Goal: Find specific page/section: Find specific page/section

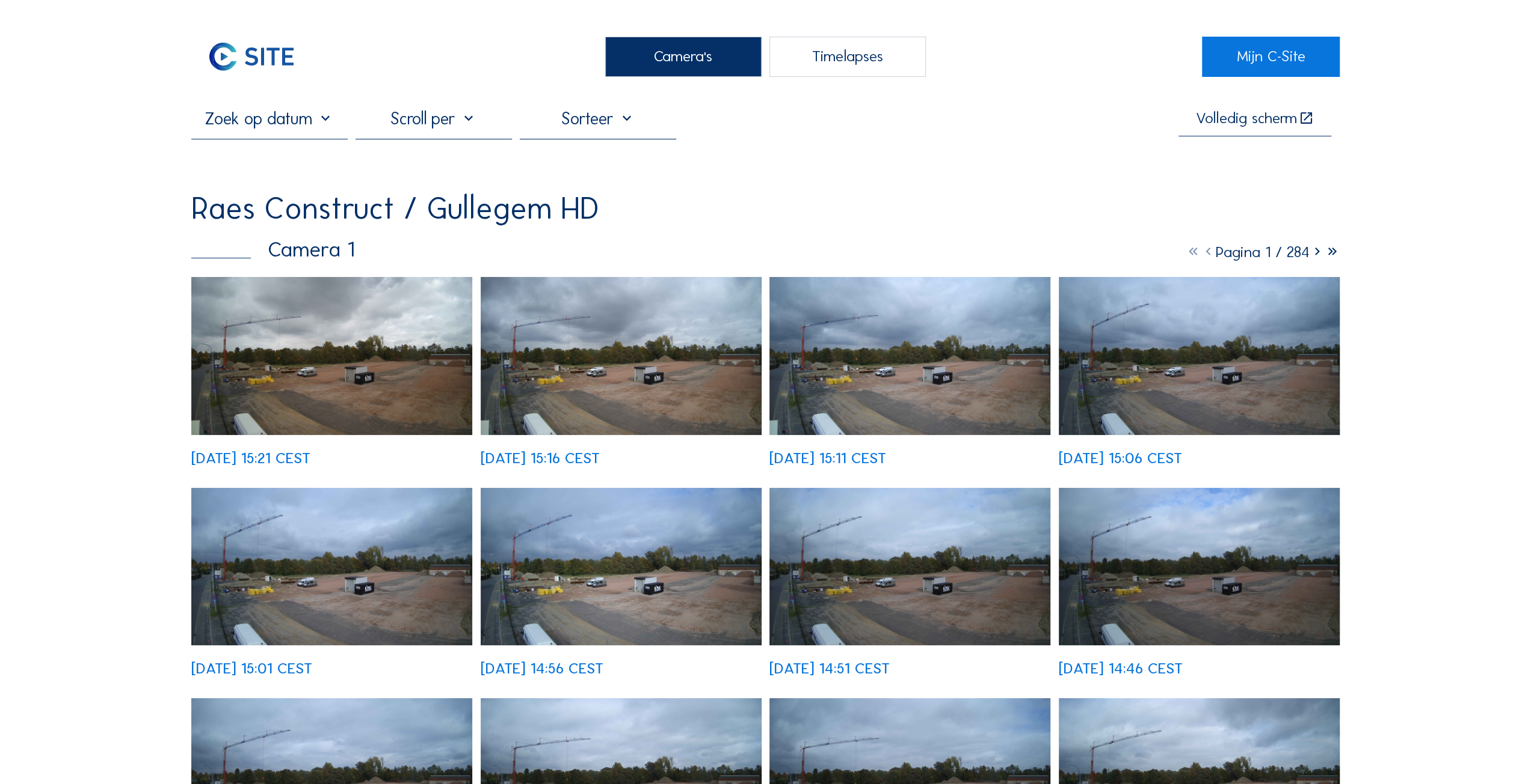
click at [319, 345] on img at bounding box center [331, 356] width 281 height 158
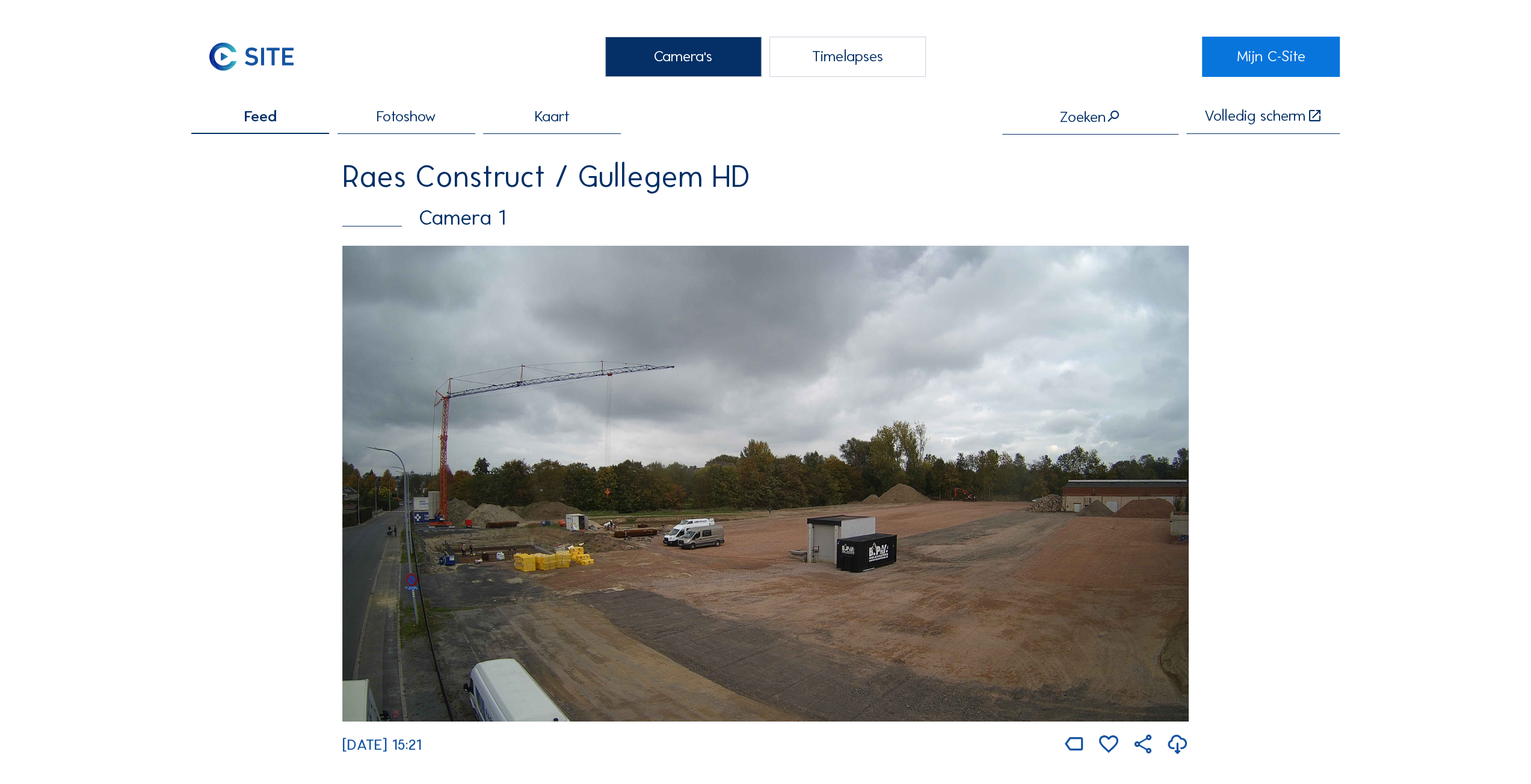
click at [631, 432] on img at bounding box center [765, 483] width 847 height 476
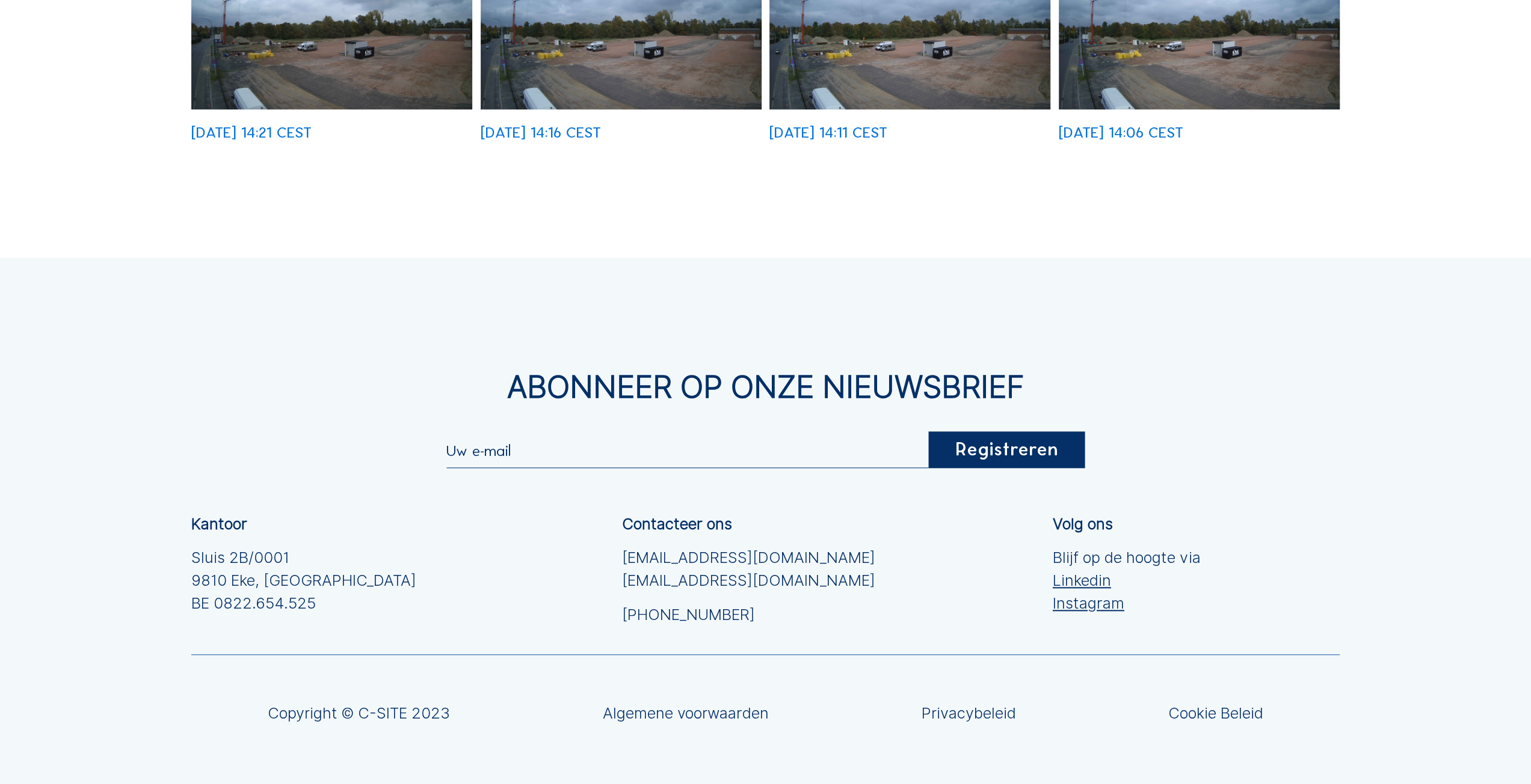
scroll to position [601, 0]
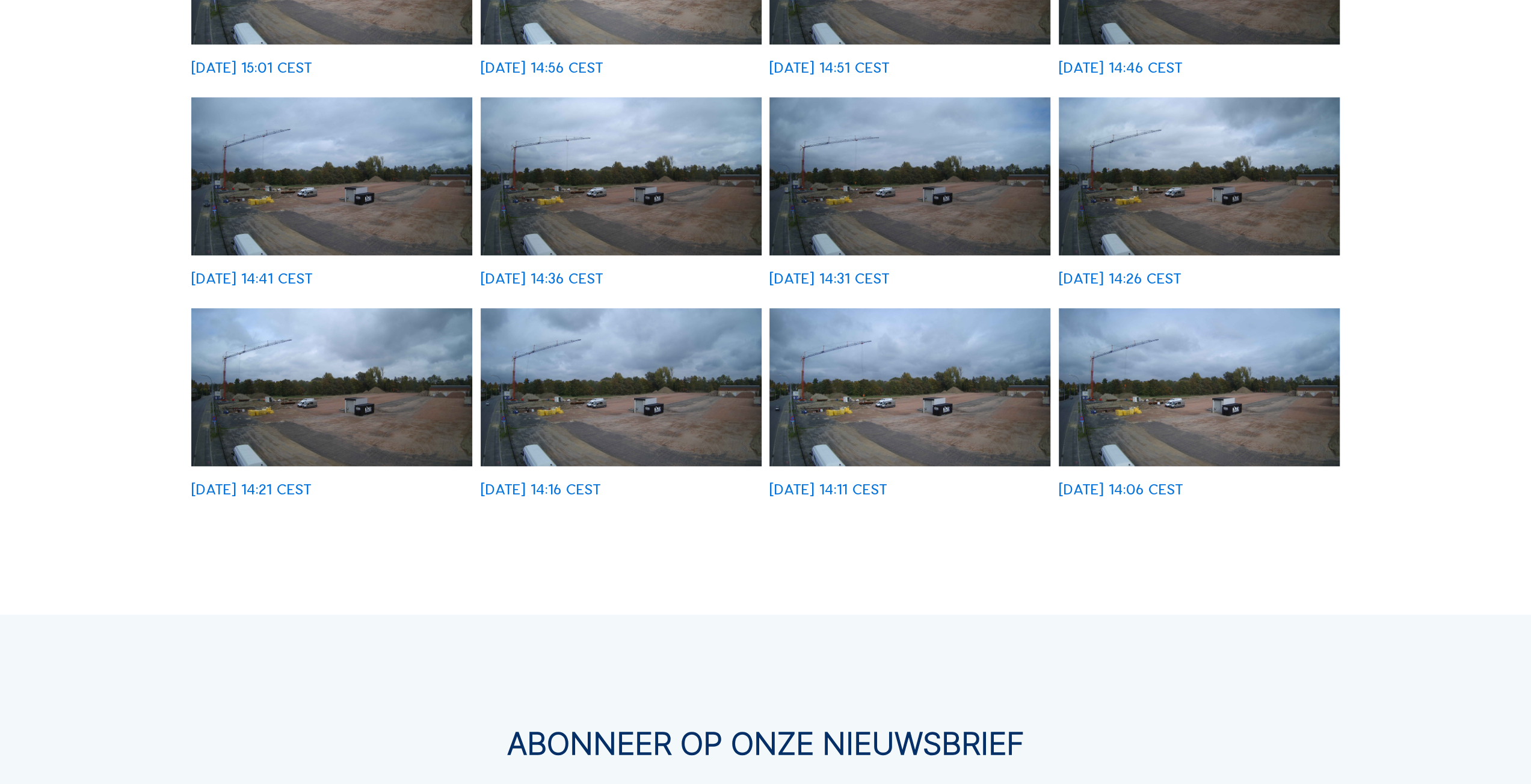
click at [1321, 388] on img at bounding box center [1198, 387] width 281 height 158
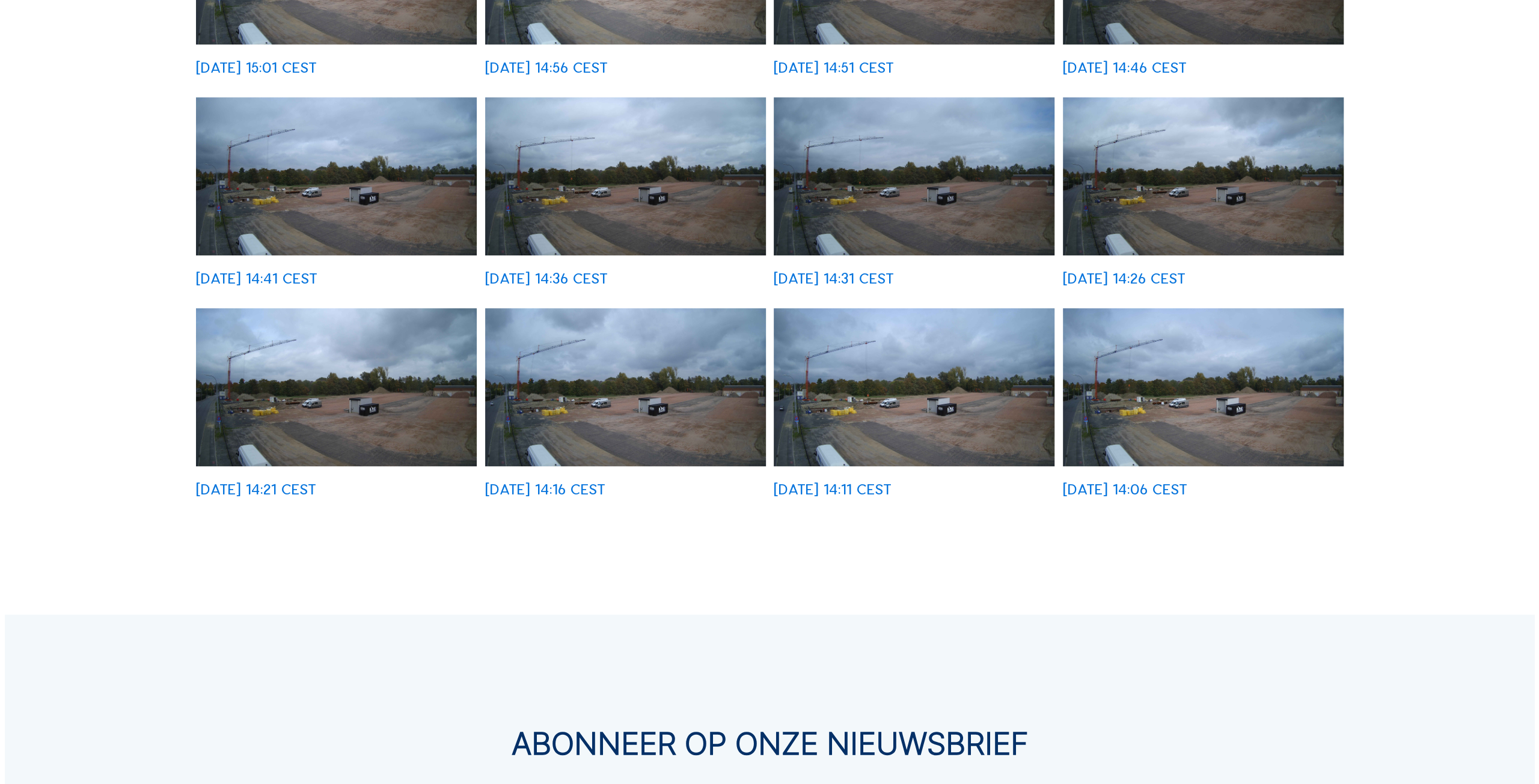
scroll to position [603, 0]
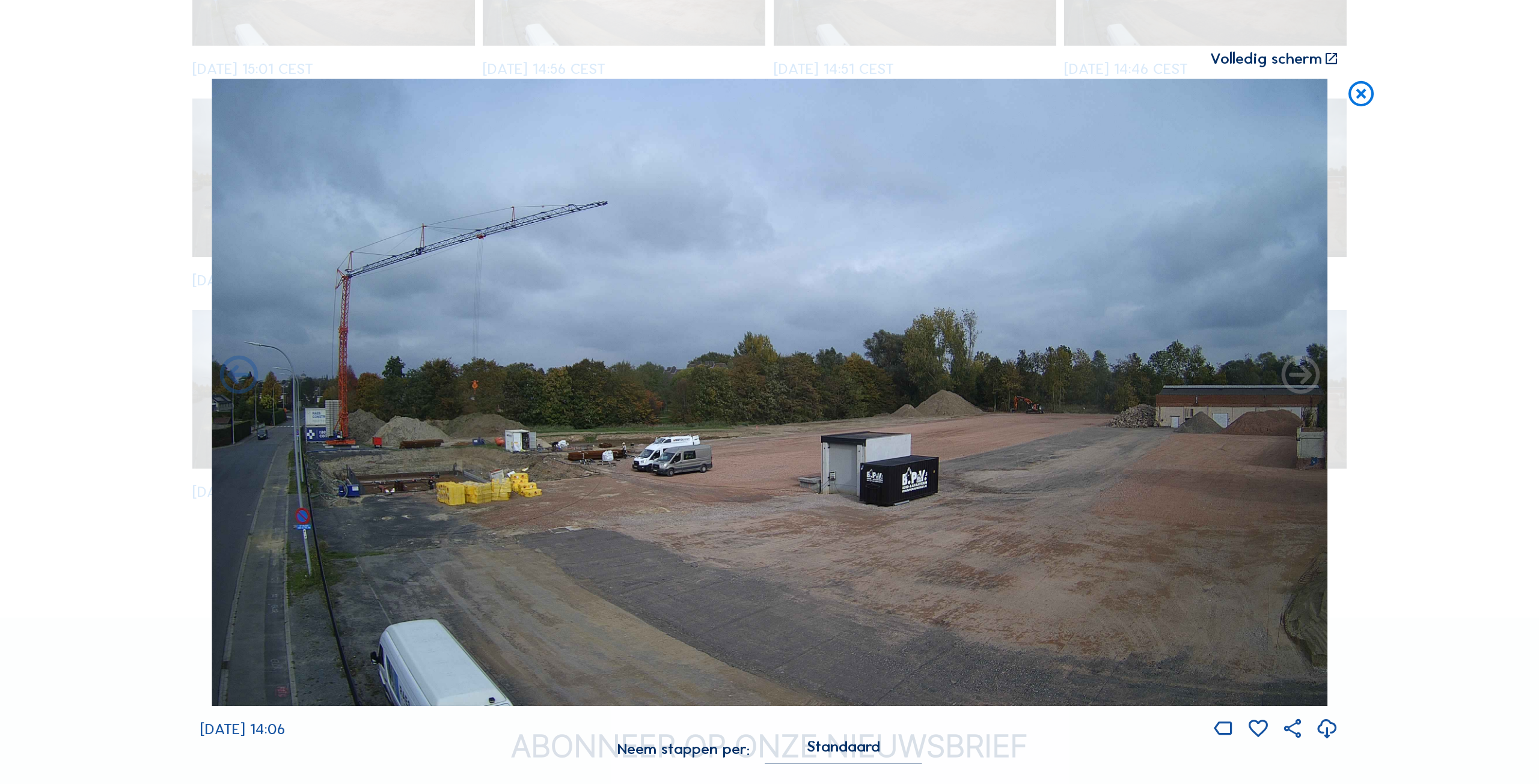
click at [1305, 385] on icon at bounding box center [1299, 376] width 46 height 47
click at [1302, 378] on icon at bounding box center [1299, 376] width 46 height 47
click at [1364, 90] on icon at bounding box center [1361, 94] width 31 height 32
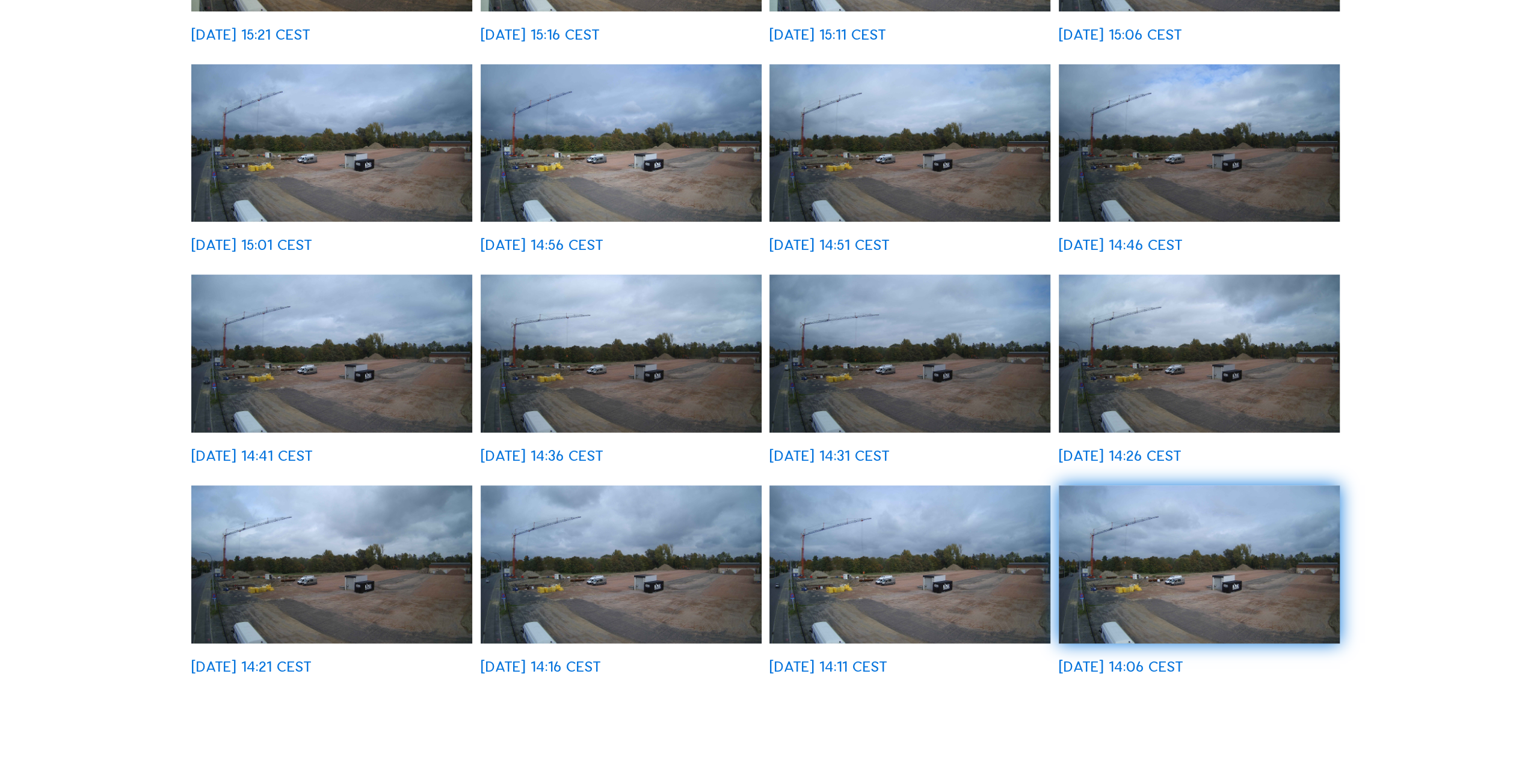
scroll to position [601, 0]
